Goal: Find contact information: Find contact information

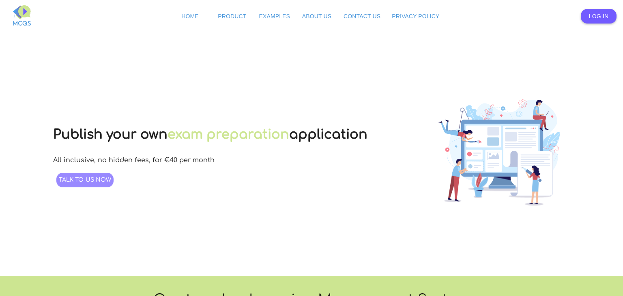
click at [96, 179] on span "Talk to us now" at bounding box center [85, 180] width 53 height 6
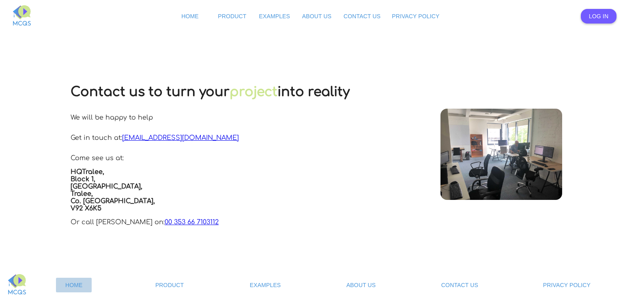
click at [76, 289] on link "Home" at bounding box center [74, 285] width 36 height 15
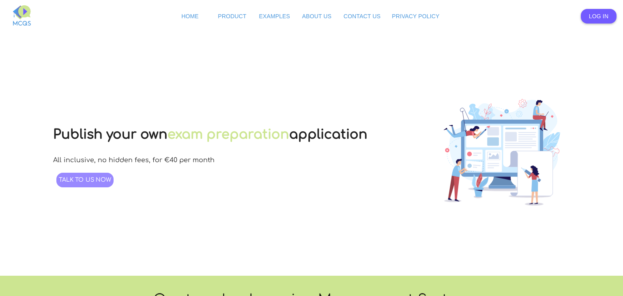
click at [85, 178] on span "Talk to us now" at bounding box center [85, 180] width 53 height 6
